Goal: Information Seeking & Learning: Learn about a topic

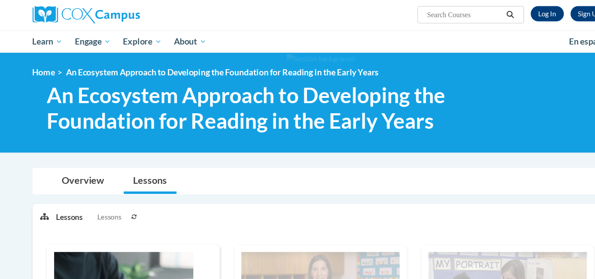
scroll to position [46, 0]
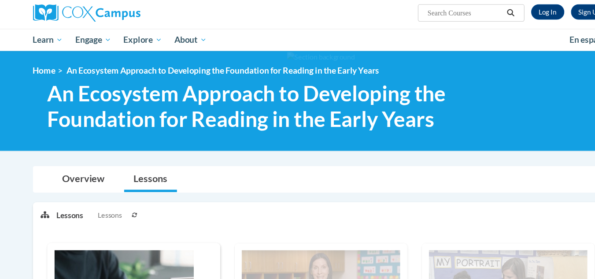
click at [224, 29] on div "Sign Up Log In Search Search..." at bounding box center [388, 31] width 361 height 22
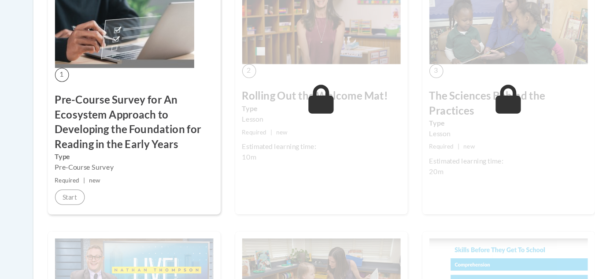
scroll to position [289, 0]
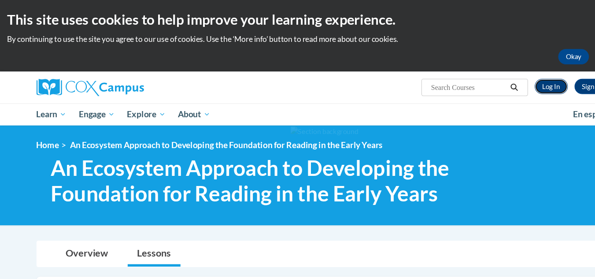
click at [509, 79] on link "Log In" at bounding box center [506, 79] width 30 height 14
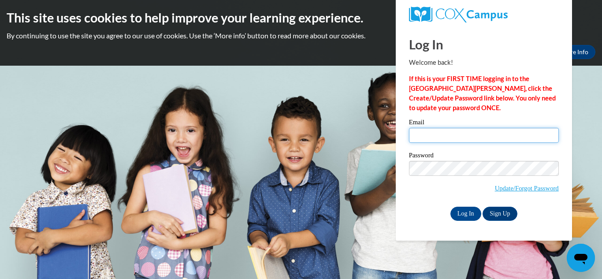
click at [426, 140] on input "Email" at bounding box center [484, 135] width 150 height 15
type input "[EMAIL_ADDRESS][DOMAIN_NAME]"
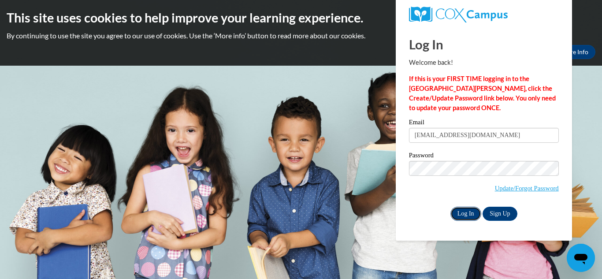
click at [463, 214] on input "Log In" at bounding box center [465, 214] width 31 height 14
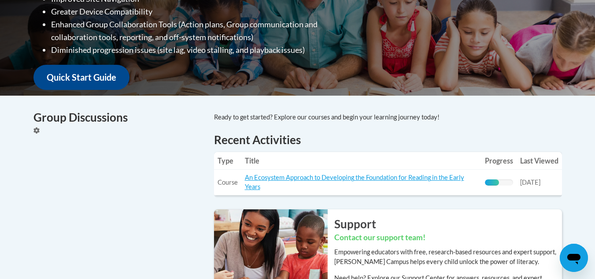
scroll to position [281, 0]
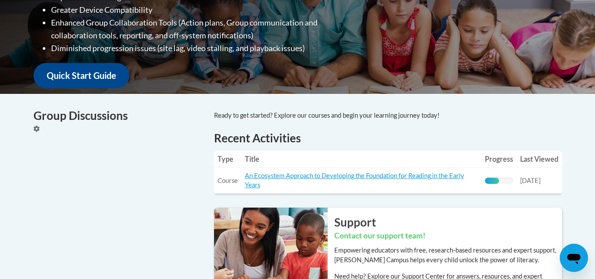
click at [388, 171] on td "Title: An Ecosystem Approach to Developing the Foundation for Reading in the Ea…" at bounding box center [361, 181] width 240 height 26
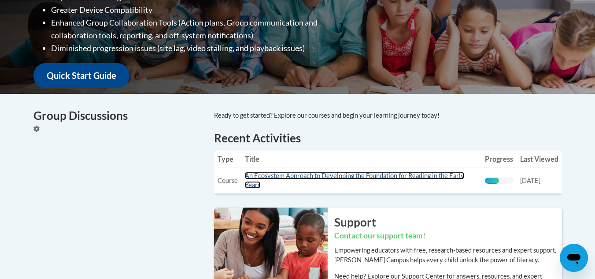
click at [369, 173] on link "An Ecosystem Approach to Developing the Foundation for Reading in the Early Yea…" at bounding box center [354, 180] width 219 height 17
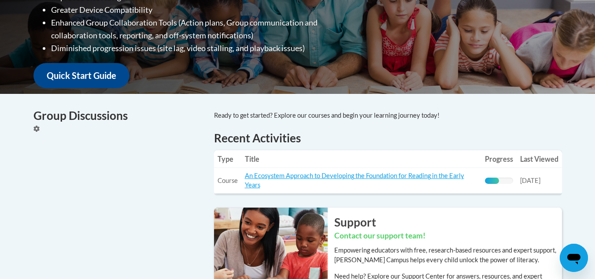
click at [264, 182] on td "Title: An Ecosystem Approach to Developing the Foundation for Reading in the Ea…" at bounding box center [361, 181] width 240 height 26
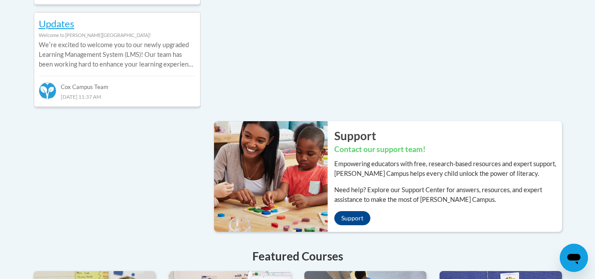
scroll to position [754, 0]
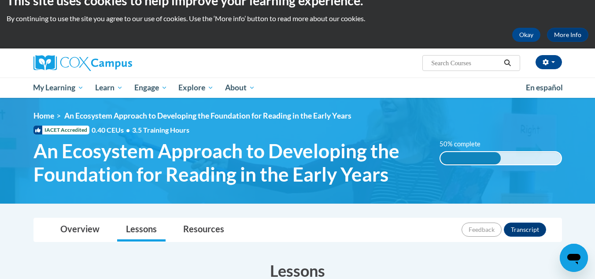
scroll to position [19, 0]
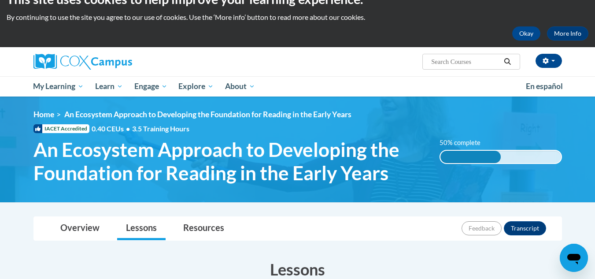
drag, startPoint x: 0, startPoint y: 0, endPoint x: 337, endPoint y: 70, distance: 343.9
click at [337, 70] on div "Cheryl Morgan (America/New_York UTC-04:00) My Profile Inbox My Transcripts Log …" at bounding box center [297, 61] width 555 height 29
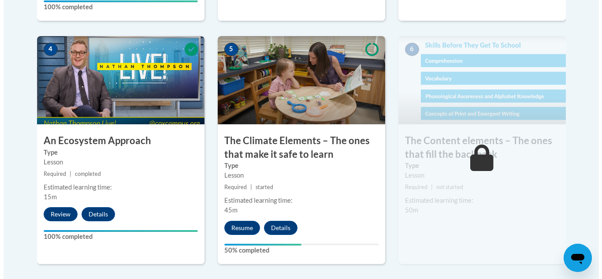
scroll to position [526, 0]
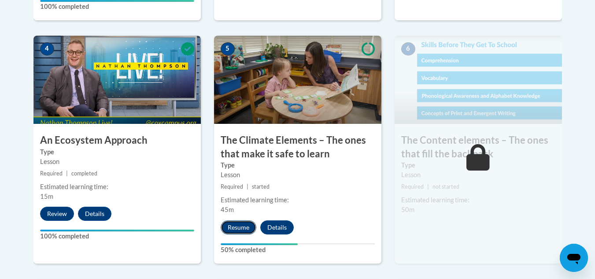
click at [245, 224] on button "Resume" at bounding box center [239, 227] width 36 height 14
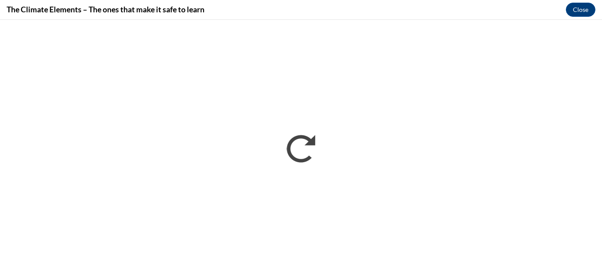
scroll to position [0, 0]
